Goal: Check status: Check status

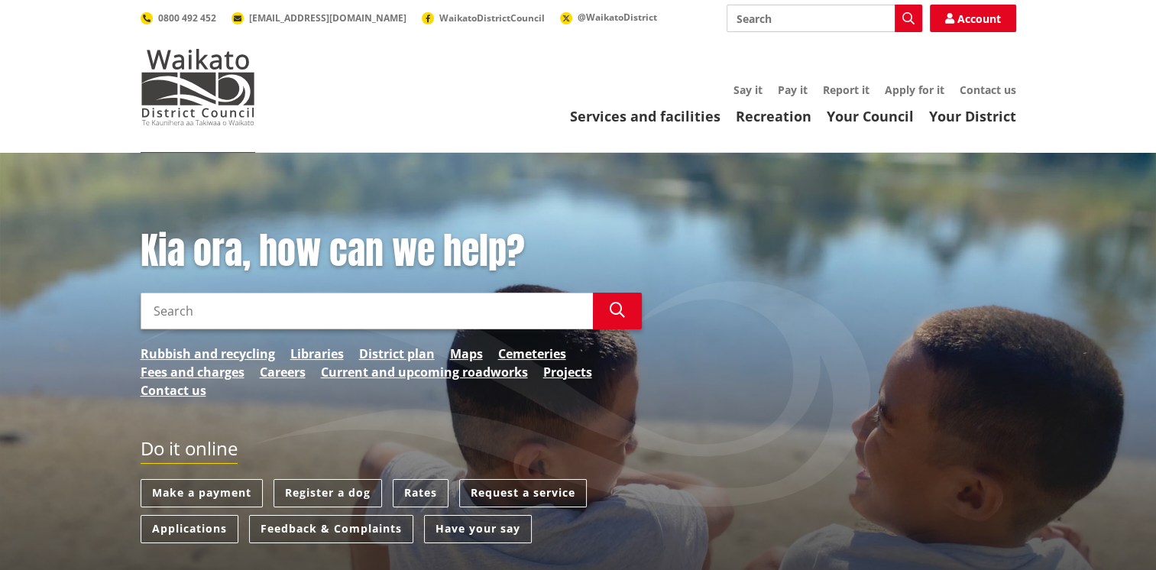
click at [293, 312] on input "Search" at bounding box center [367, 311] width 452 height 37
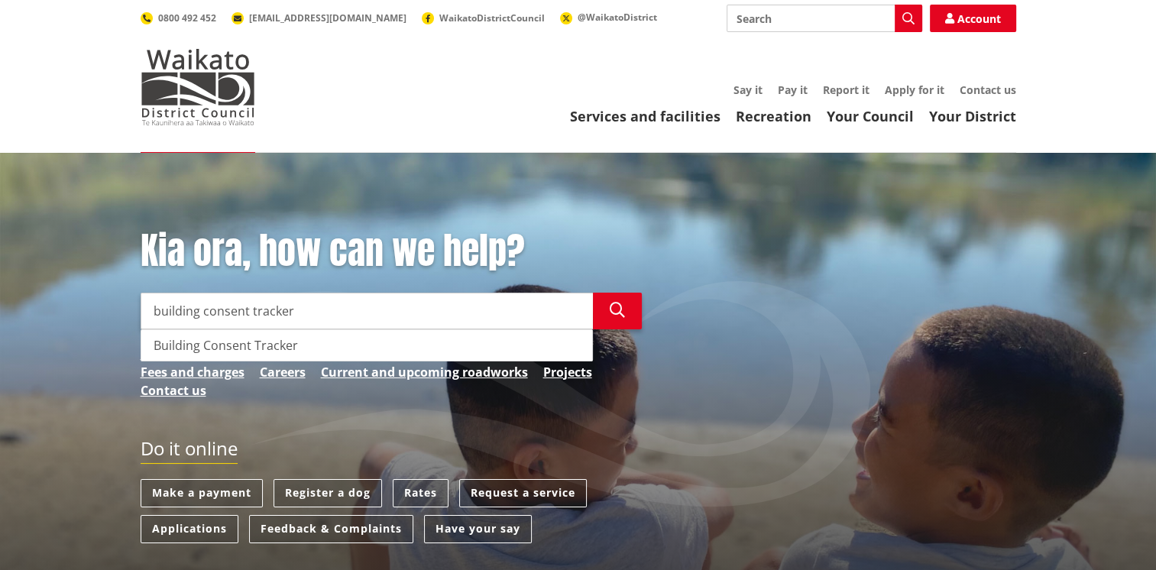
type input "building consent tracker"
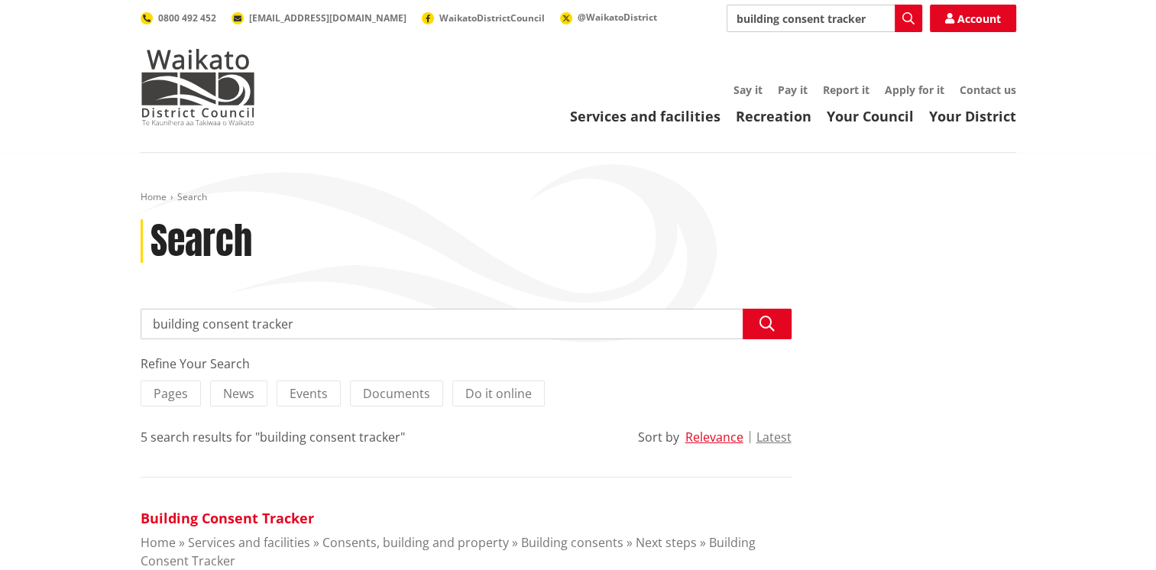
click at [276, 516] on link "Building Consent Tracker" at bounding box center [227, 518] width 173 height 18
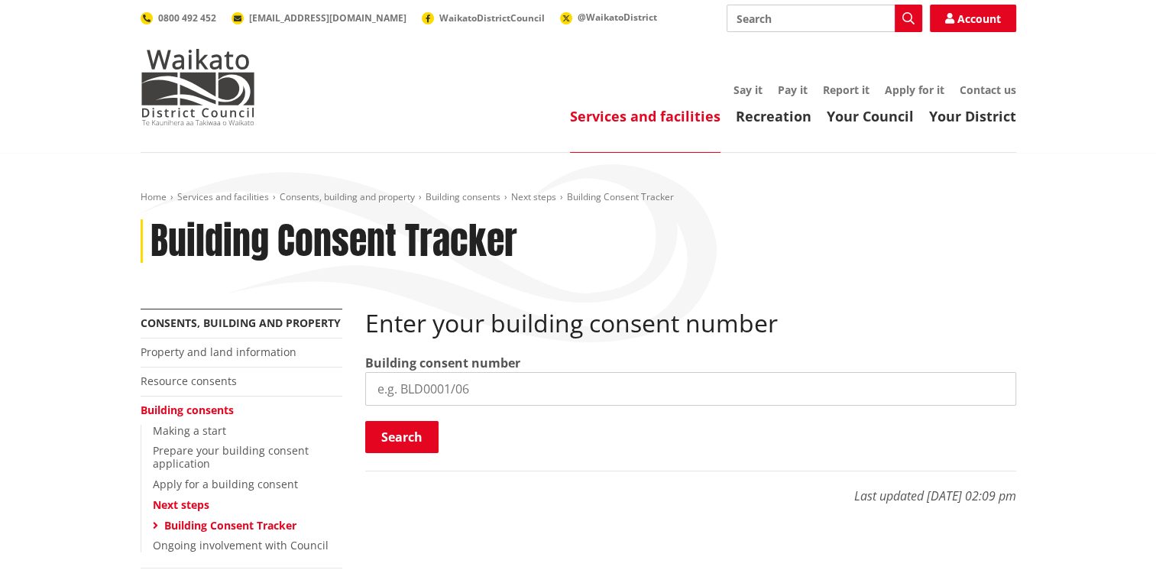
click at [494, 392] on input "search" at bounding box center [690, 389] width 651 height 34
type input "BLD0181/26"
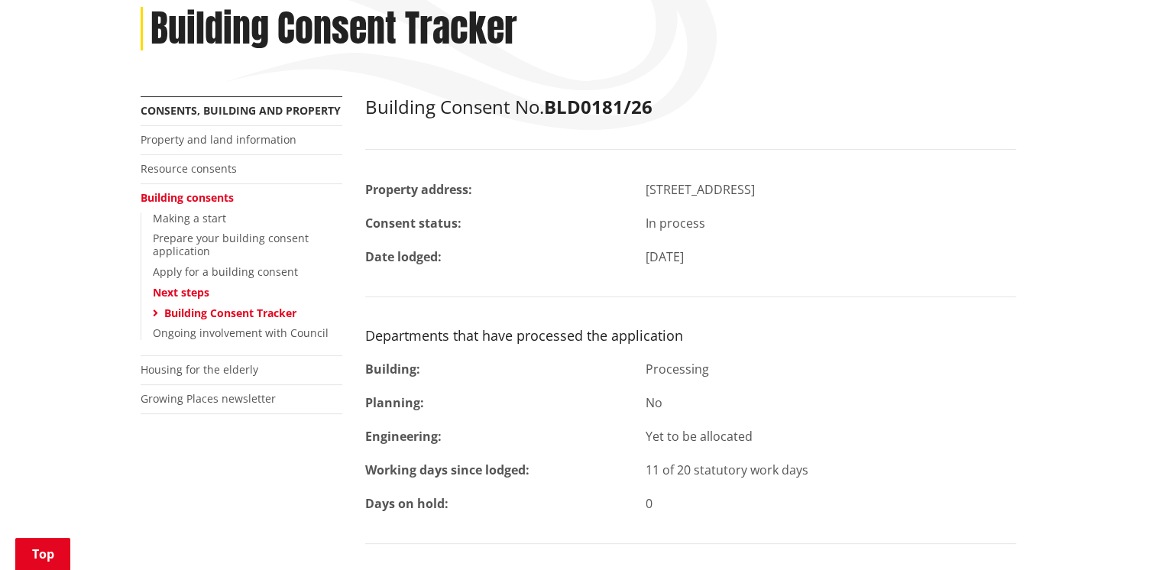
scroll to position [211, 0]
